Goal: Information Seeking & Learning: Find specific fact

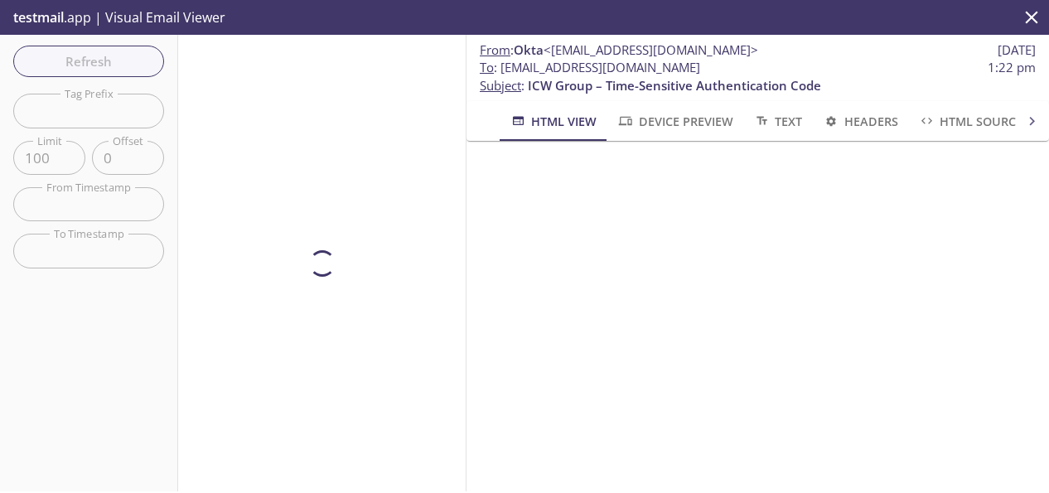
click at [76, 56] on div "Refresh Filters Tag Prefix Tag Prefix Limit 100 Limit Offset 0 Offset From Time…" at bounding box center [89, 263] width 178 height 456
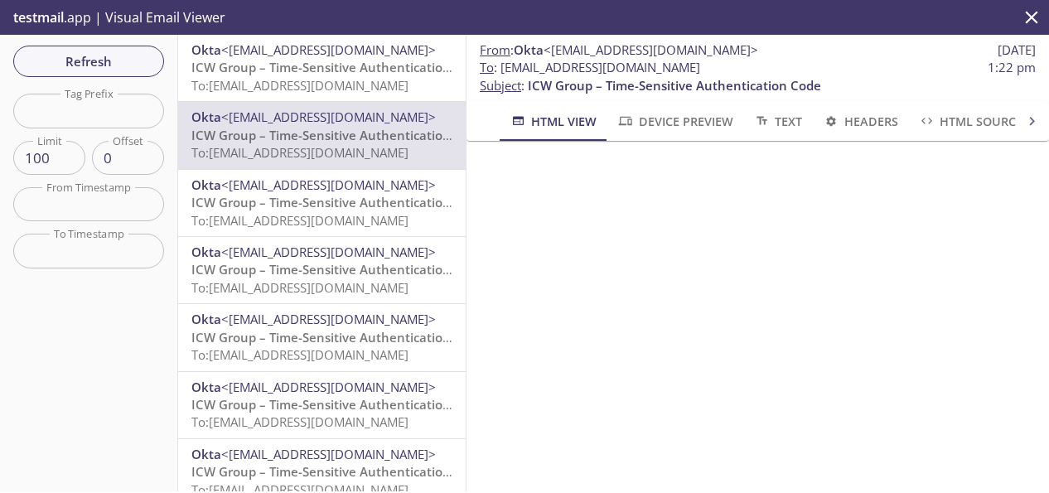
click at [287, 77] on span "To: [EMAIL_ADDRESS][DOMAIN_NAME]" at bounding box center [299, 85] width 217 height 17
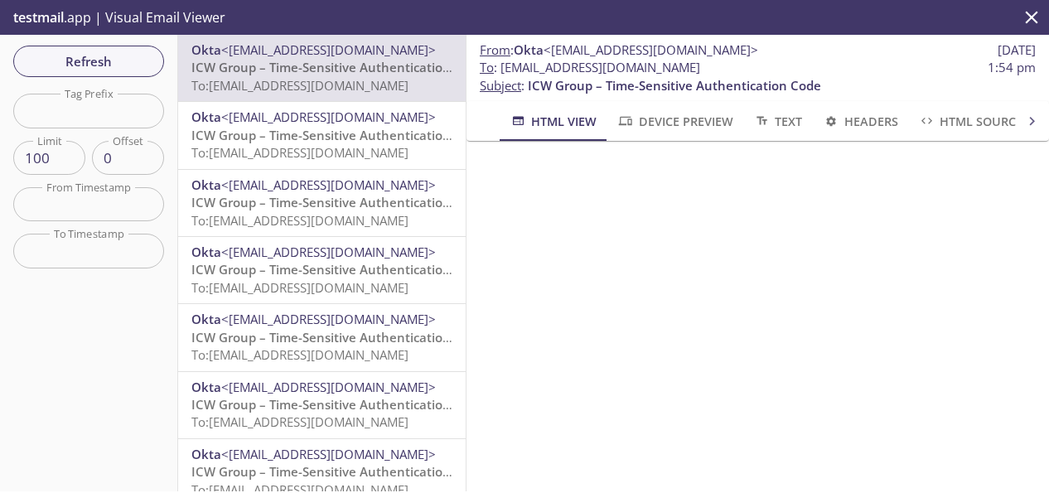
drag, startPoint x: 756, startPoint y: 61, endPoint x: 524, endPoint y: 66, distance: 232.0
click at [529, 66] on span "To : [EMAIL_ADDRESS][DOMAIN_NAME] 1:54 pm" at bounding box center [758, 67] width 556 height 17
click at [502, 69] on span "To : [EMAIL_ADDRESS][DOMAIN_NAME]" at bounding box center [590, 67] width 220 height 17
click at [758, 68] on span "To : [EMAIL_ADDRESS][DOMAIN_NAME] 1:54 pm" at bounding box center [758, 67] width 556 height 17
drag, startPoint x: 756, startPoint y: 69, endPoint x: 504, endPoint y: 73, distance: 251.9
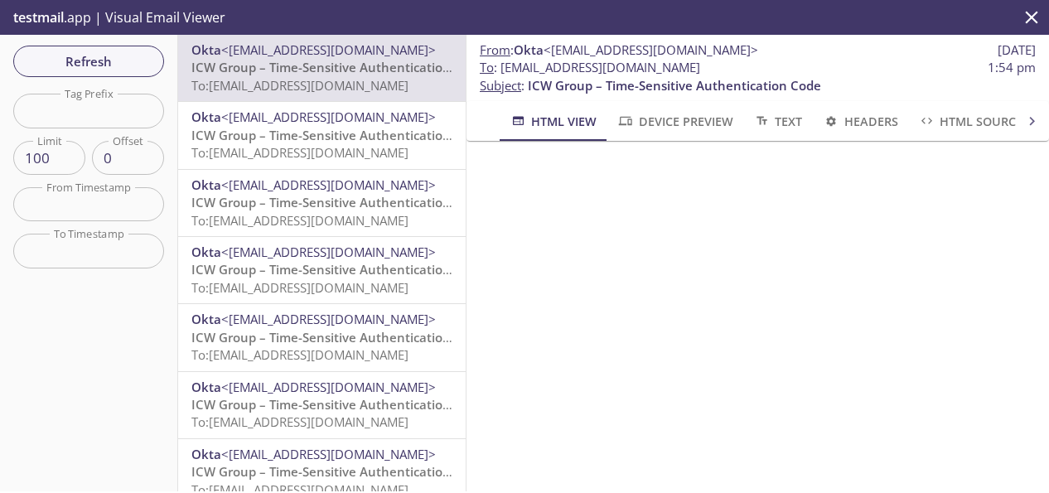
click at [504, 73] on span "To : [EMAIL_ADDRESS][DOMAIN_NAME] 1:54 pm" at bounding box center [758, 67] width 556 height 17
copy span "[EMAIL_ADDRESS][DOMAIN_NAME]"
